Goal: Task Accomplishment & Management: Manage account settings

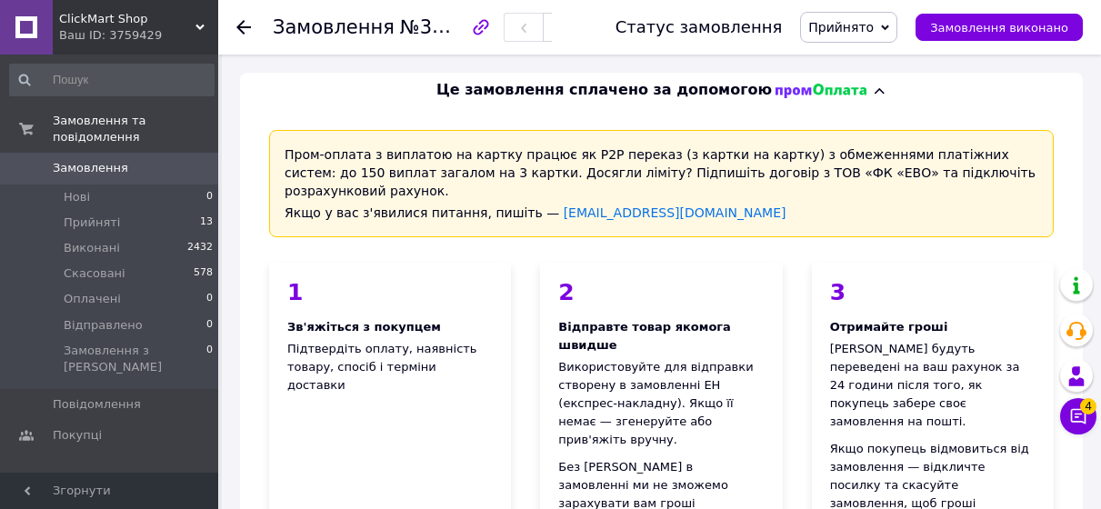
scroll to position [1259, 0]
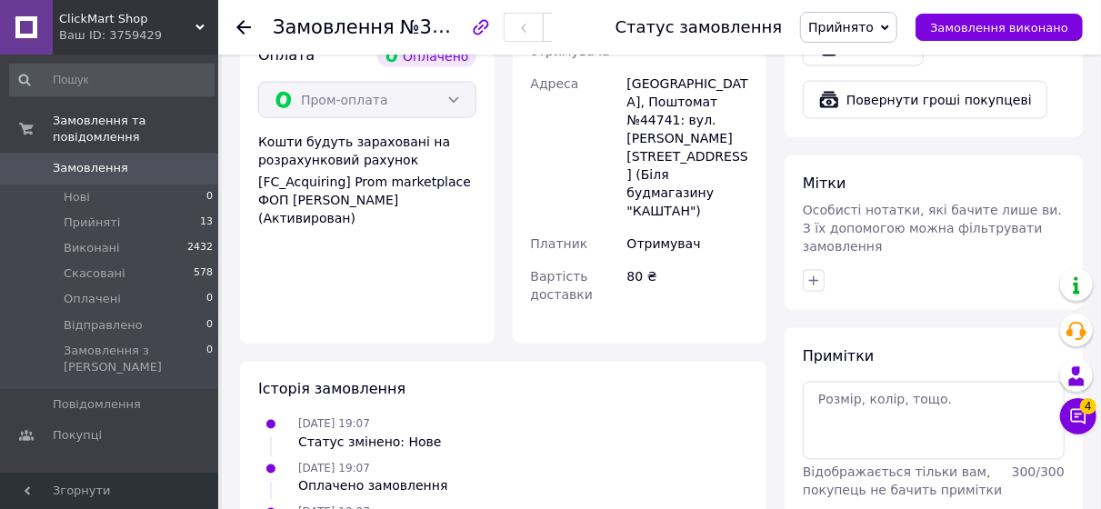
click at [194, 30] on div "Ваш ID: 3759429" at bounding box center [138, 35] width 159 height 16
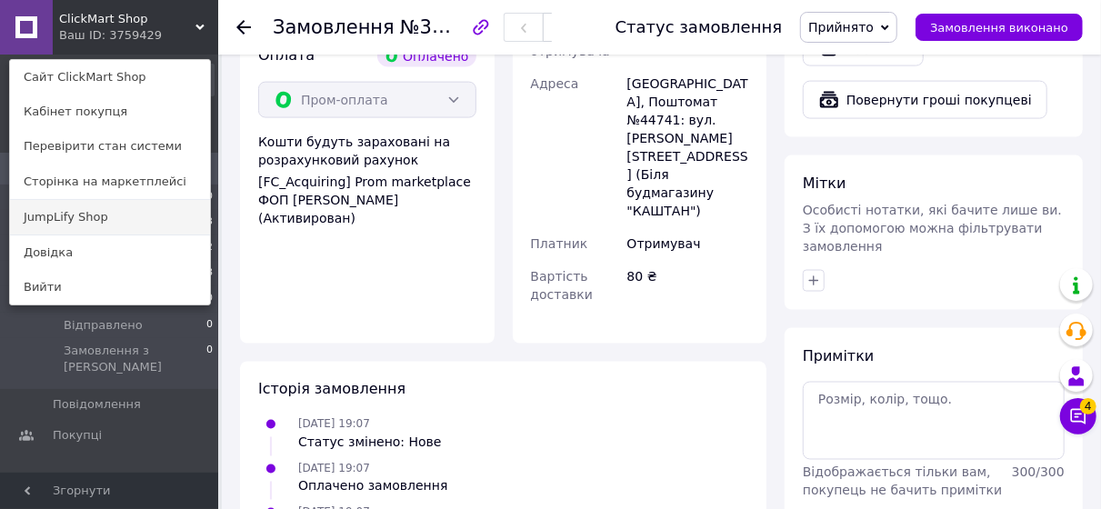
click at [118, 225] on link "JumpLify Shop" at bounding box center [110, 217] width 200 height 35
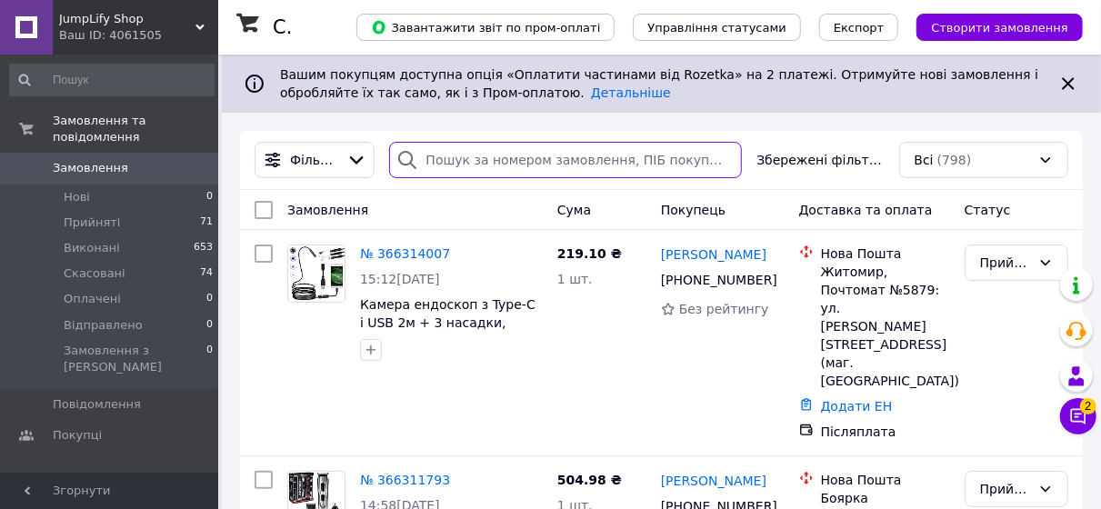
click at [474, 170] on input "search" at bounding box center [566, 160] width 354 height 36
paste input "366186242"
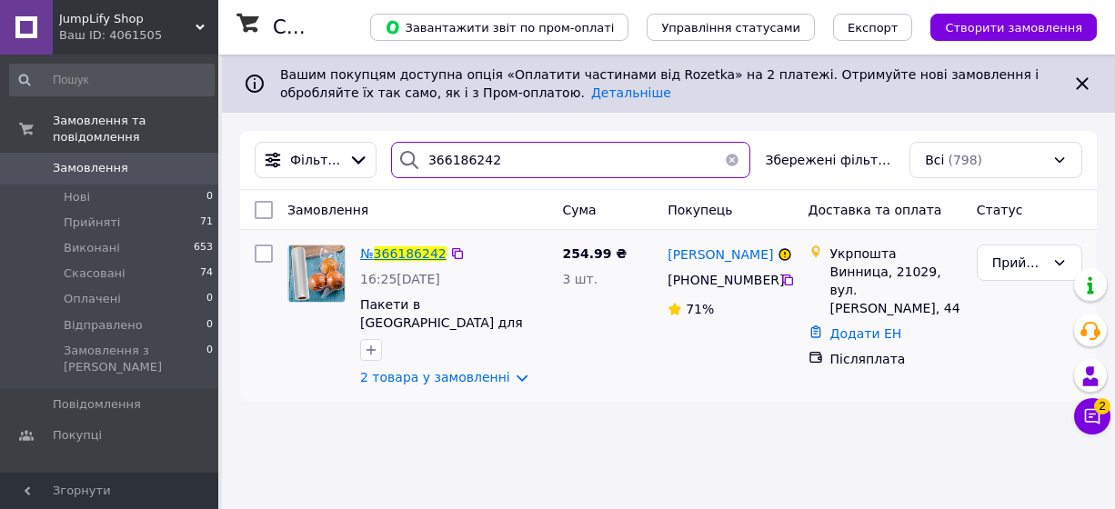
type input "366186242"
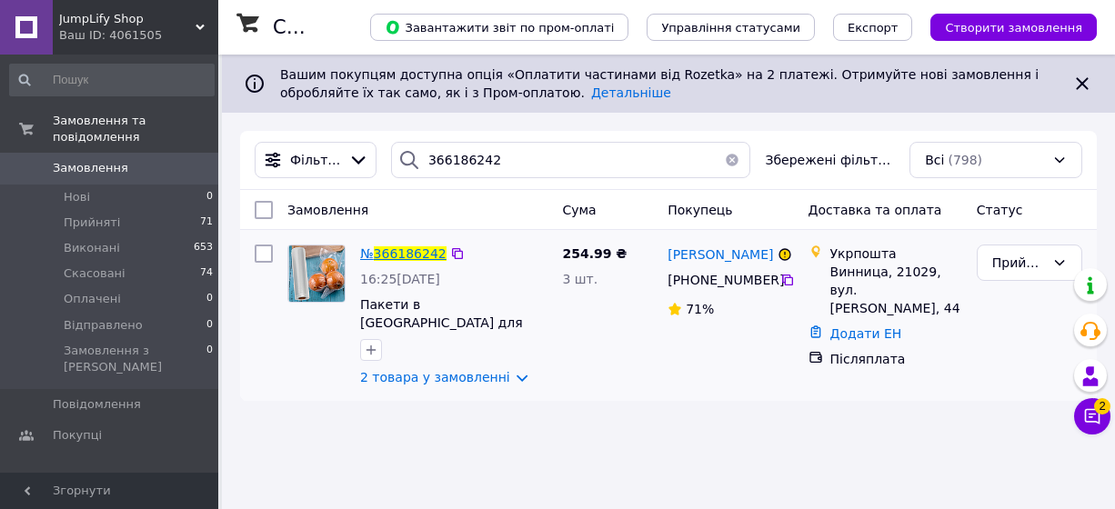
click at [412, 256] on span "366186242" at bounding box center [410, 253] width 73 height 15
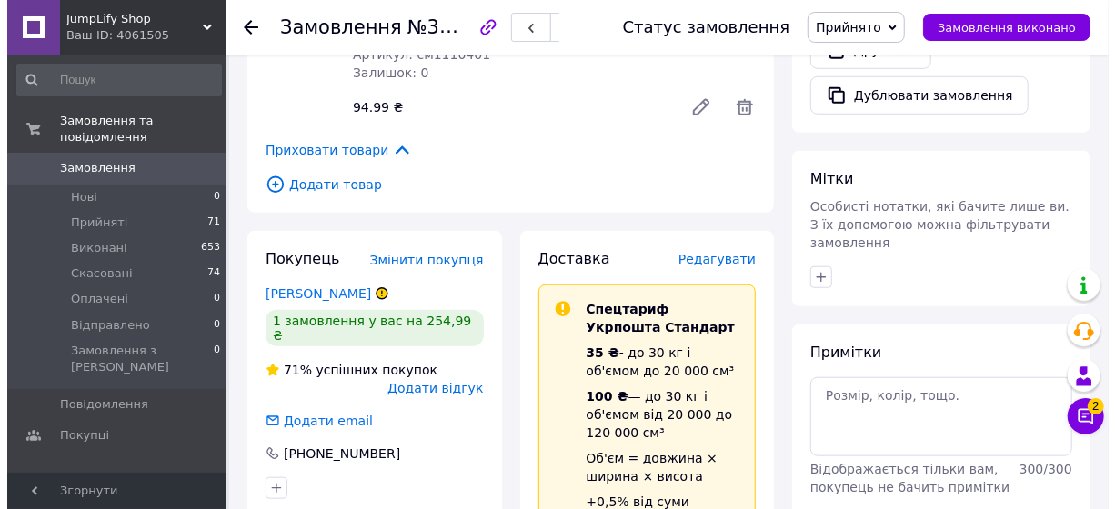
scroll to position [637, 0]
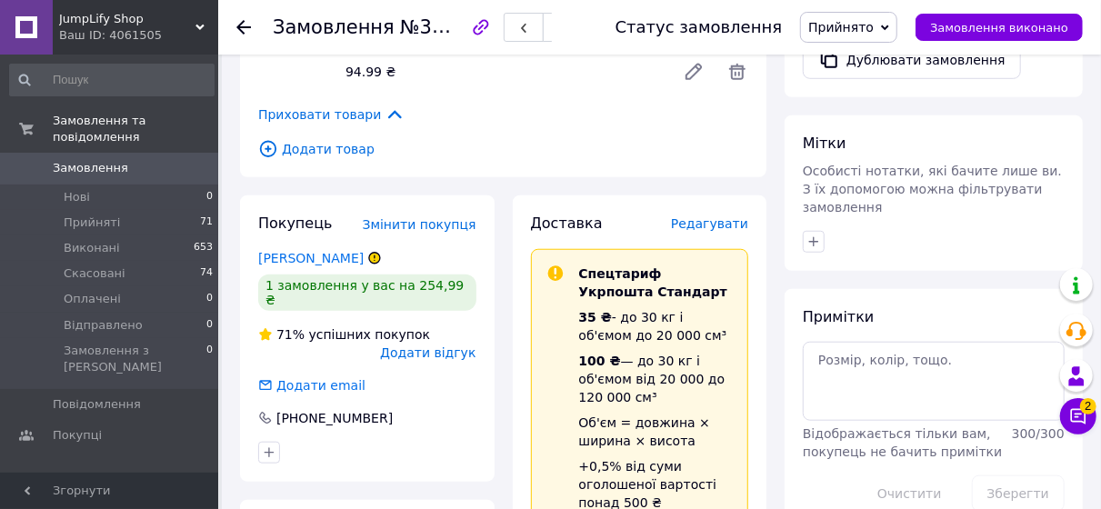
click at [737, 216] on span "Редагувати" at bounding box center [709, 223] width 77 height 15
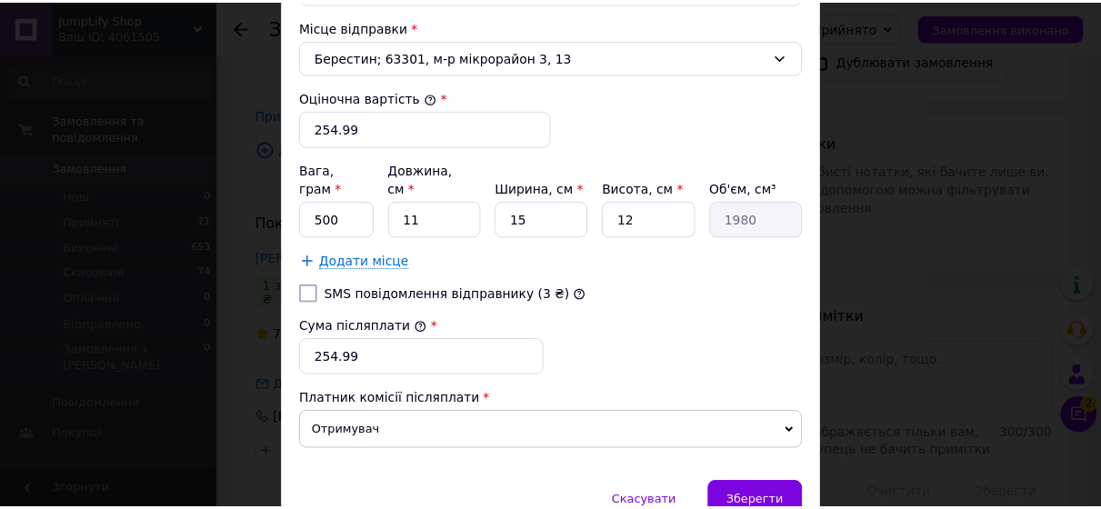
scroll to position [767, 0]
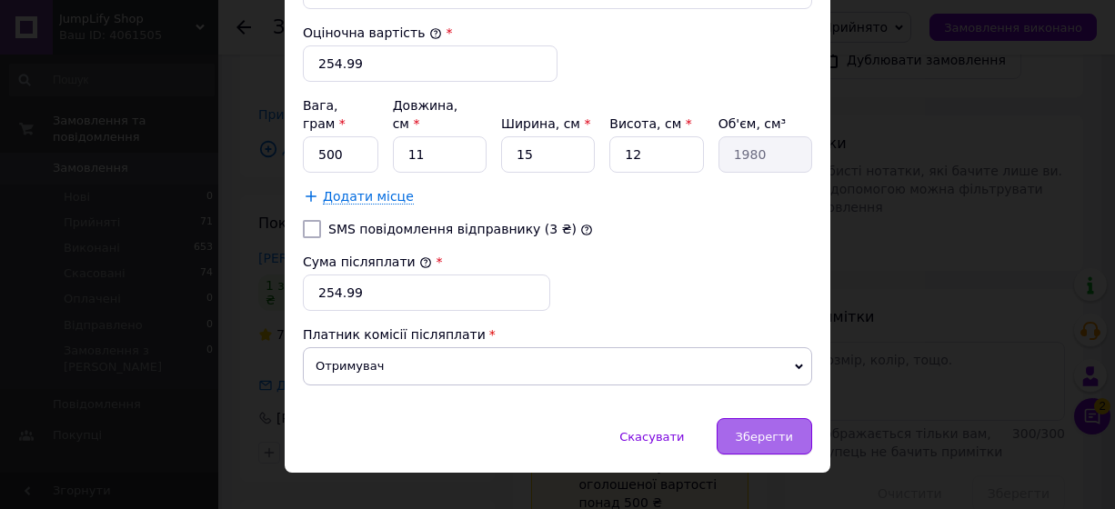
click at [770, 430] on span "Зберегти" at bounding box center [764, 437] width 57 height 14
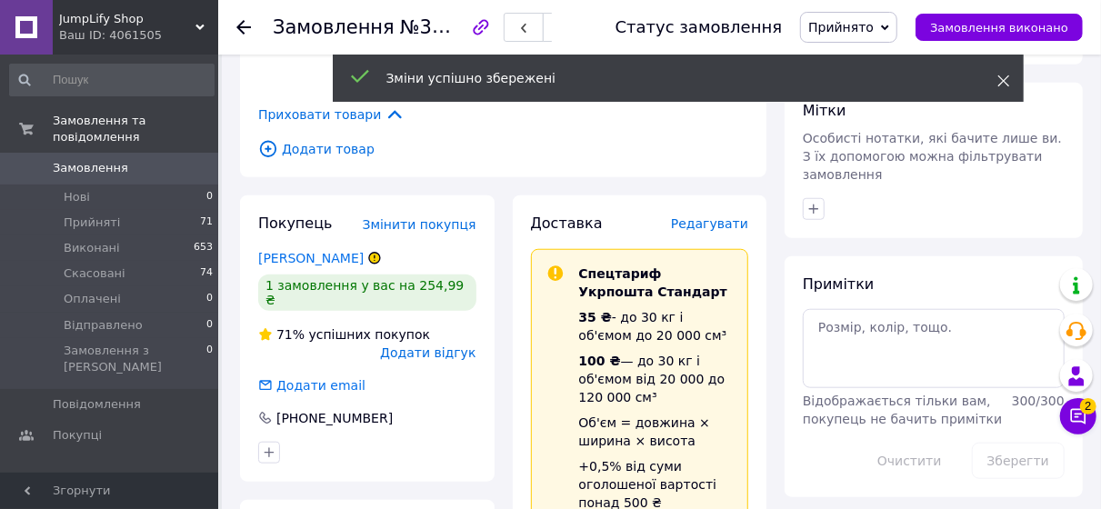
click at [1008, 83] on icon at bounding box center [1004, 81] width 13 height 13
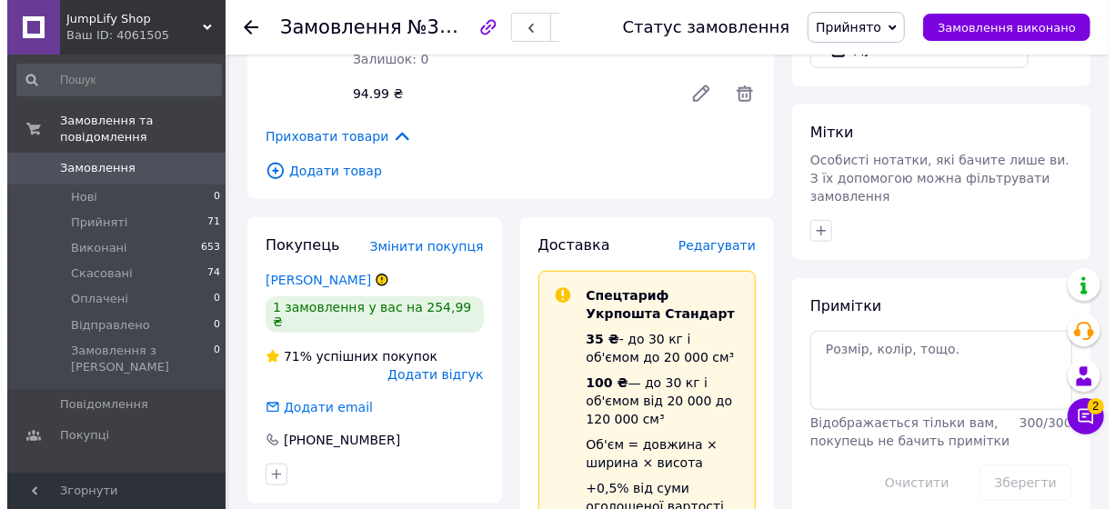
scroll to position [594, 0]
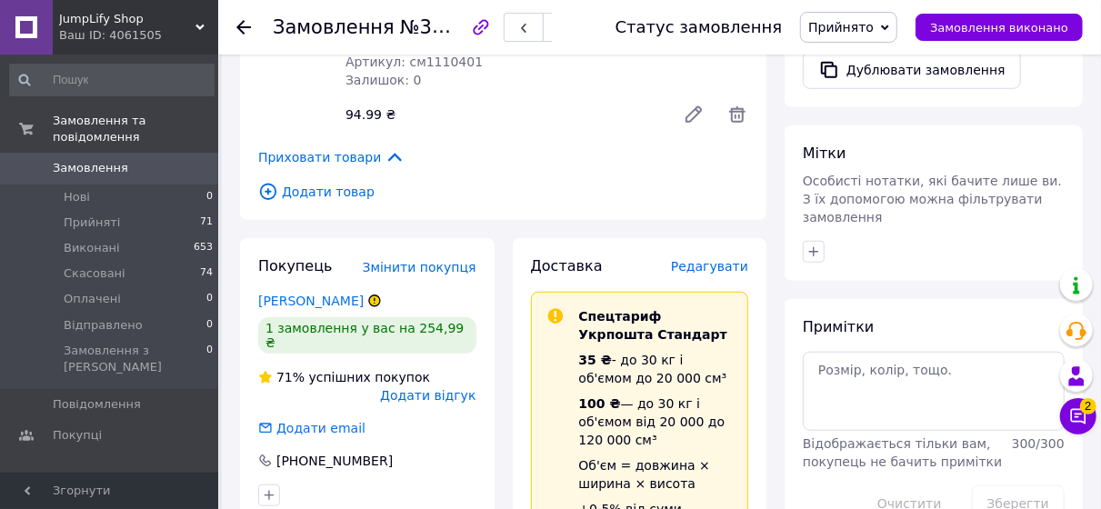
click at [709, 259] on span "Редагувати" at bounding box center [709, 266] width 77 height 15
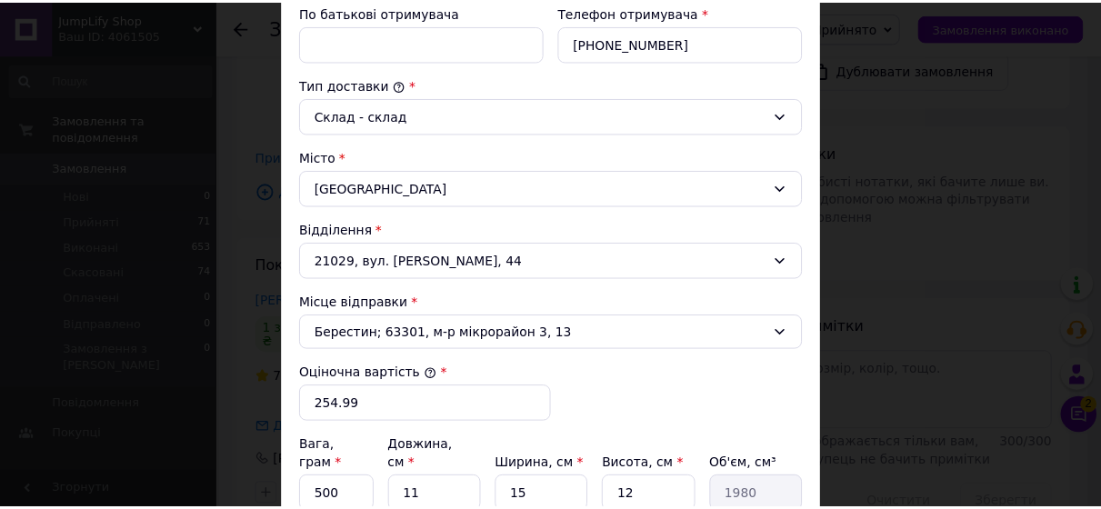
scroll to position [455, 0]
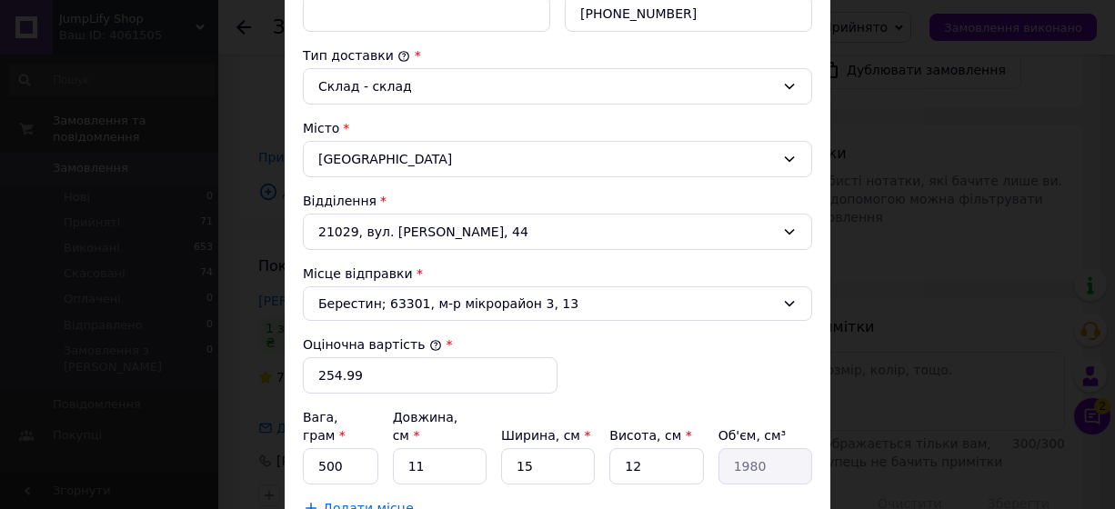
click at [947, 205] on div "× Редагування доставки Спосіб доставки Укрпошта (платна) Тариф * Стандарт Платн…" at bounding box center [557, 254] width 1115 height 509
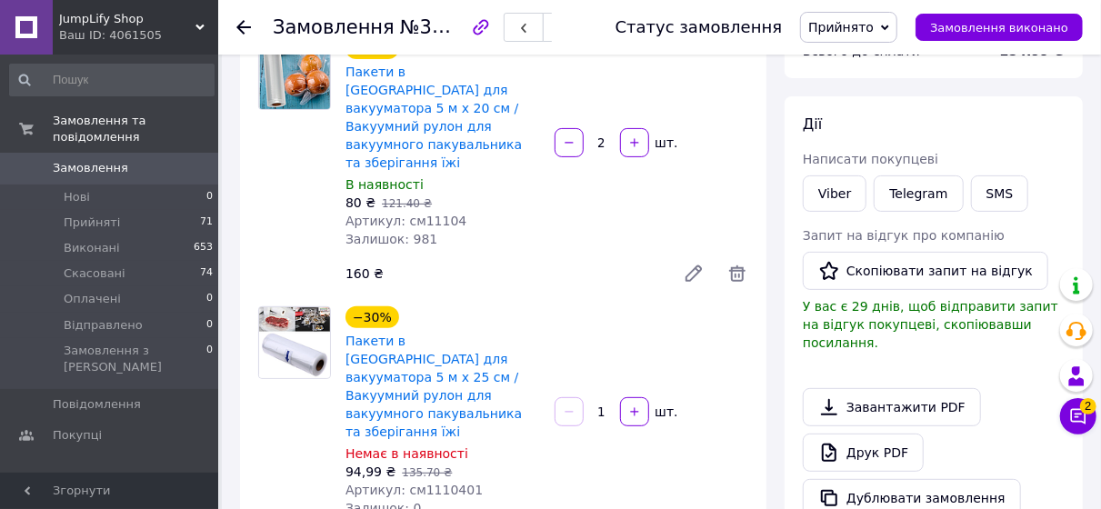
scroll to position [182, 0]
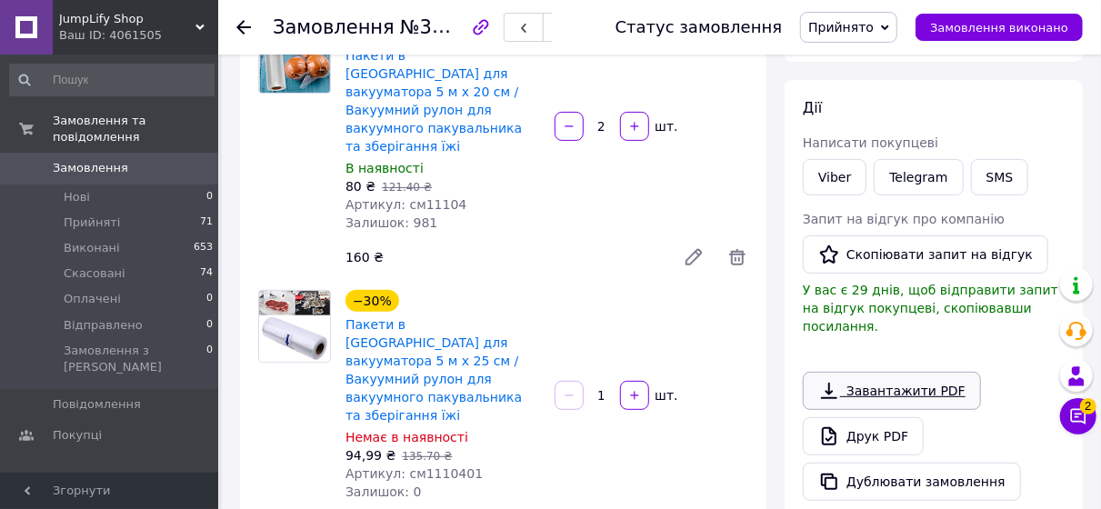
click at [876, 374] on link "Завантажити PDF" at bounding box center [892, 391] width 178 height 38
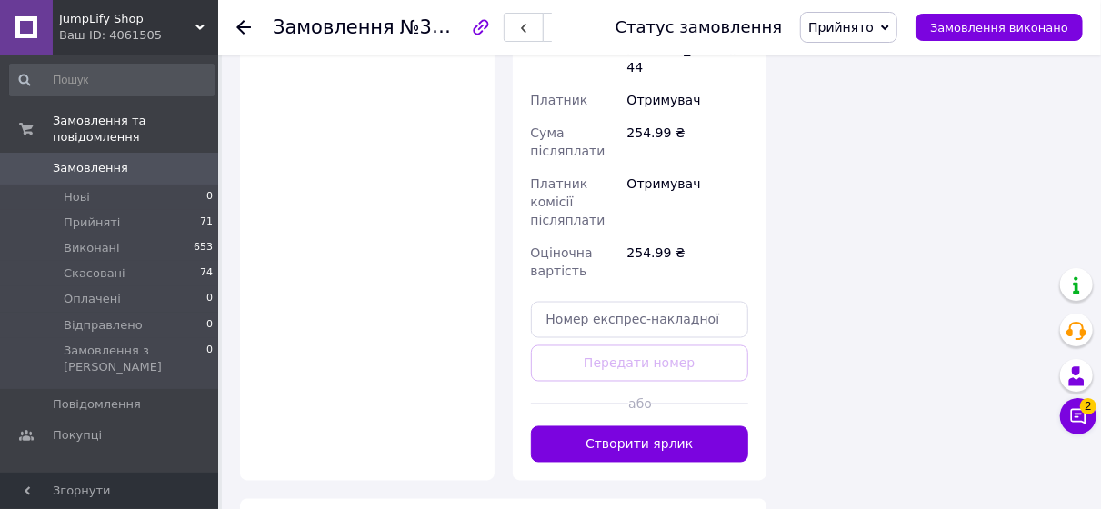
scroll to position [1273, 0]
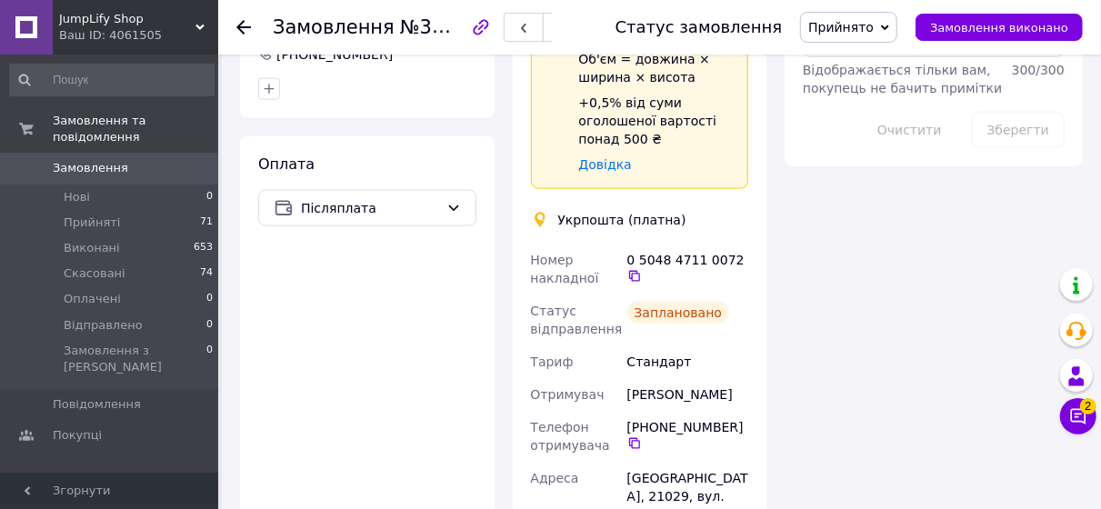
scroll to position [909, 0]
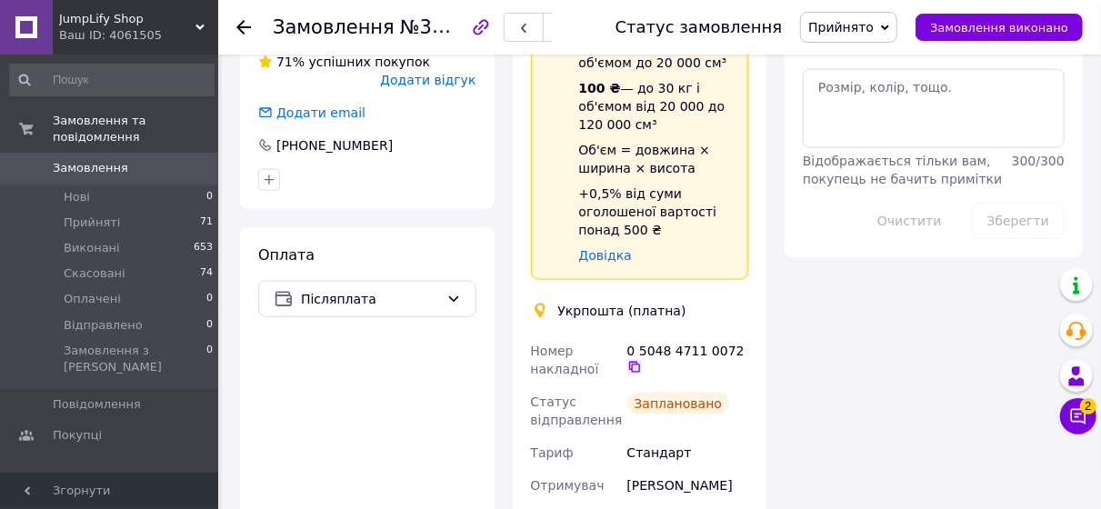
click at [642, 360] on icon at bounding box center [634, 367] width 15 height 15
click at [187, 19] on span "JumpLify Shop" at bounding box center [127, 19] width 136 height 16
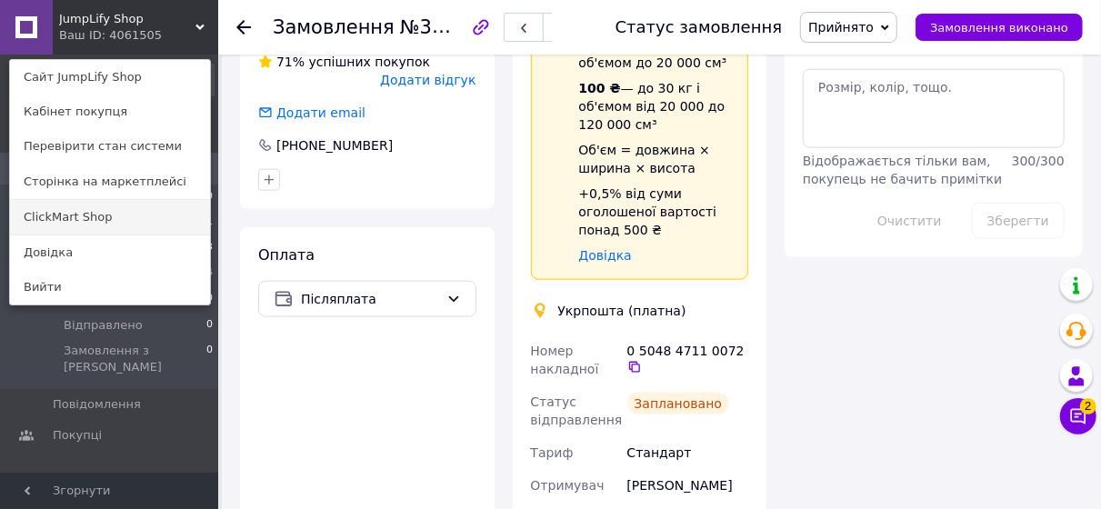
click at [119, 221] on link "ClickMart Shop" at bounding box center [110, 217] width 200 height 35
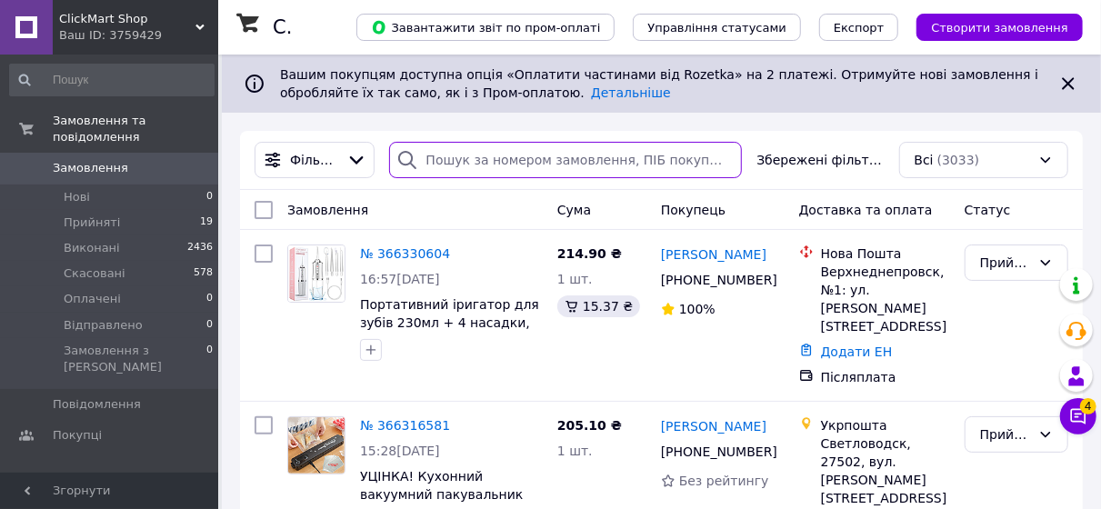
click at [437, 166] on input "search" at bounding box center [566, 160] width 354 height 36
paste input "366291861"
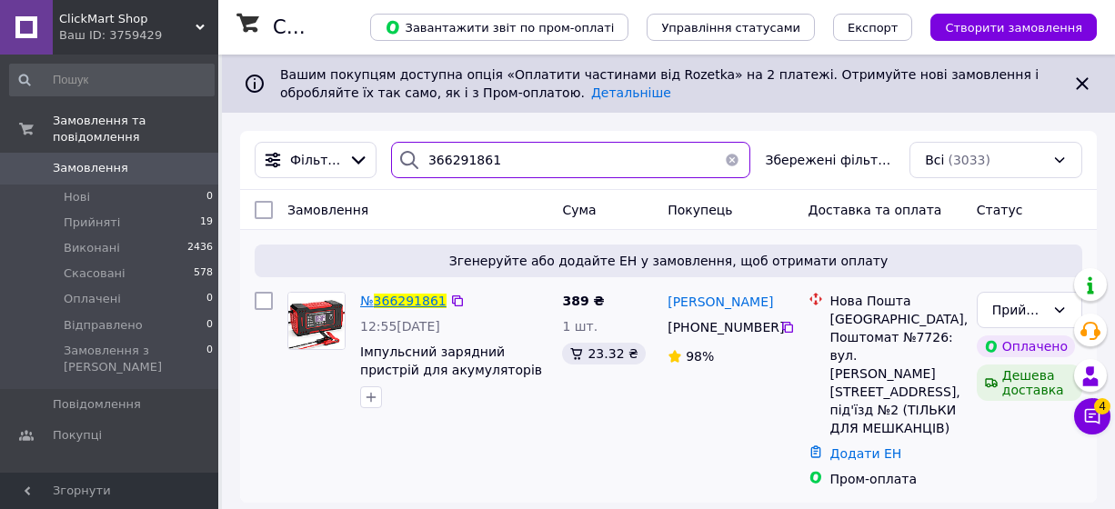
type input "366291861"
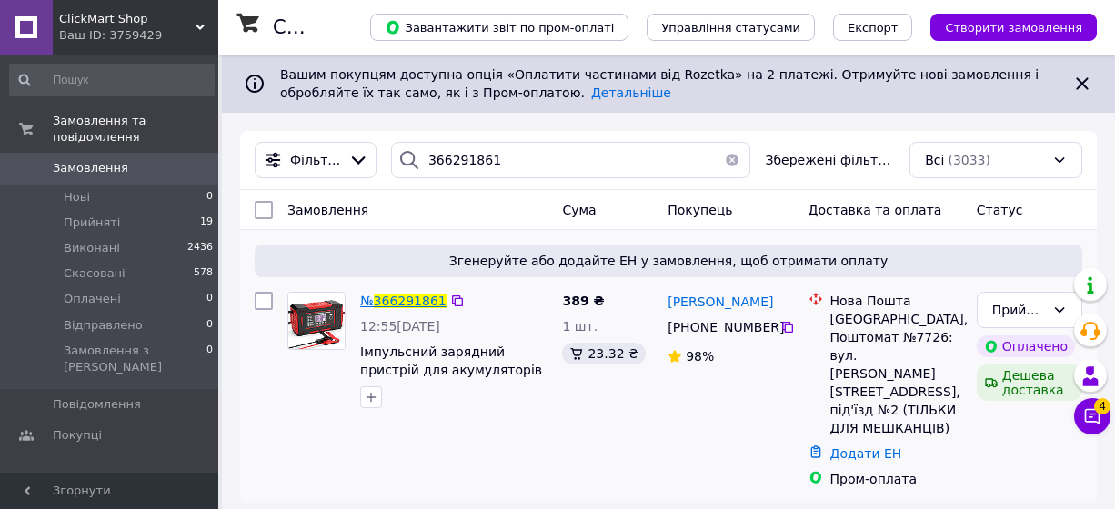
click at [416, 301] on span "366291861" at bounding box center [410, 301] width 73 height 15
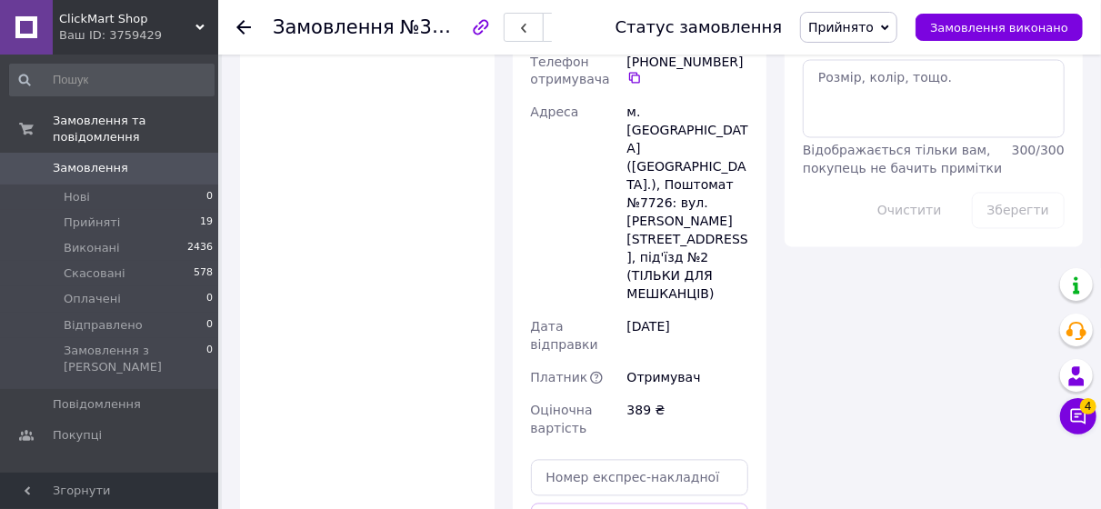
scroll to position [1602, 0]
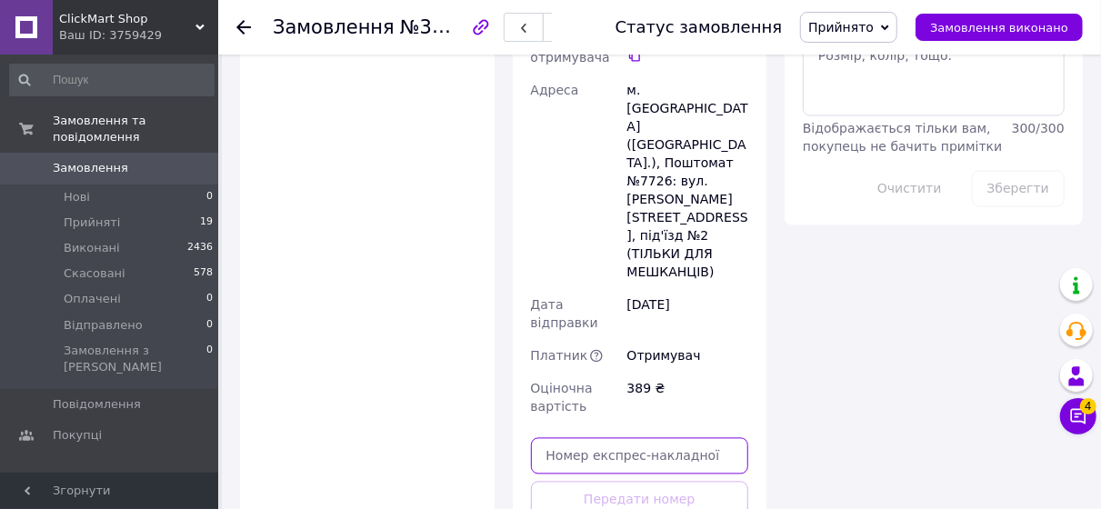
click at [641, 438] on input "text" at bounding box center [640, 456] width 218 height 36
paste input "20451269225151"
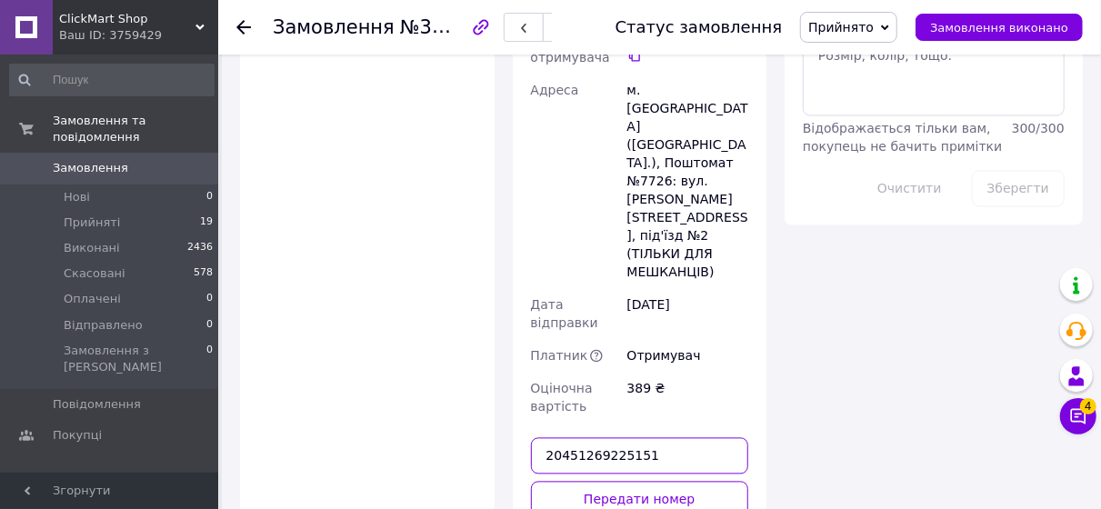
type input "20451269225151"
click at [646, 482] on button "Передати номер" at bounding box center [640, 500] width 218 height 36
